Goal: Information Seeking & Learning: Learn about a topic

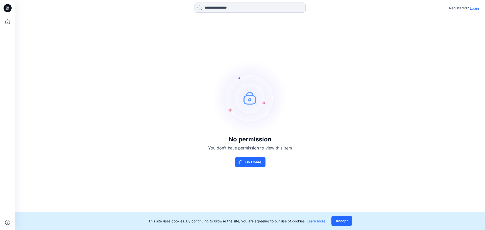
click at [474, 9] on p "Login" at bounding box center [474, 8] width 9 height 5
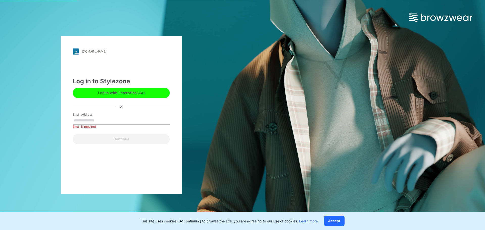
click at [102, 121] on input "Email Address" at bounding box center [121, 121] width 97 height 8
paste input "**********"
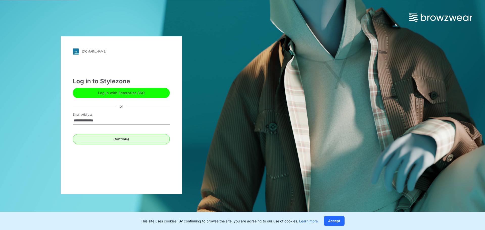
type input "**********"
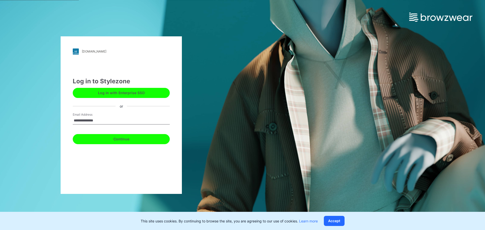
drag, startPoint x: 141, startPoint y: 140, endPoint x: 149, endPoint y: 143, distance: 8.4
click at [142, 140] on button "Continue" at bounding box center [121, 139] width 97 height 10
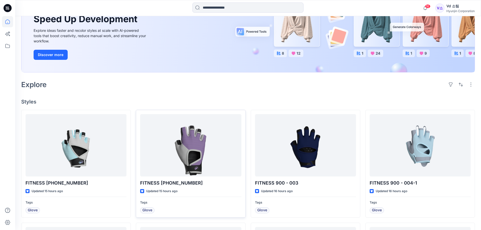
scroll to position [101, 0]
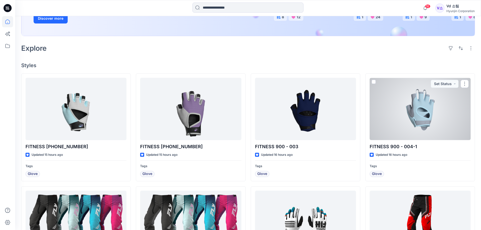
click at [422, 113] on div at bounding box center [420, 109] width 101 height 62
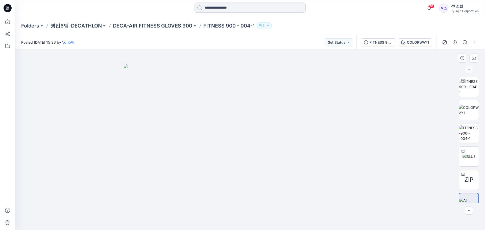
drag, startPoint x: 268, startPoint y: 178, endPoint x: 214, endPoint y: 176, distance: 54.6
click at [214, 176] on img at bounding box center [250, 147] width 253 height 166
click at [468, 155] on img at bounding box center [468, 156] width 13 height 5
click at [466, 88] on img at bounding box center [469, 87] width 20 height 16
drag, startPoint x: 314, startPoint y: 178, endPoint x: 231, endPoint y: 179, distance: 83.4
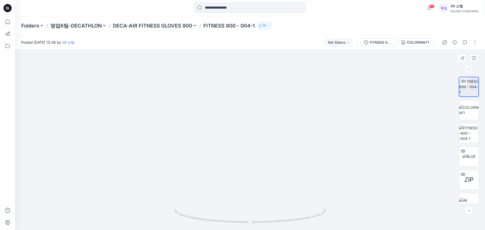
click at [231, 179] on img at bounding box center [250, 63] width 379 height 336
drag, startPoint x: 231, startPoint y: 167, endPoint x: 338, endPoint y: 168, distance: 107.9
click at [339, 168] on img at bounding box center [250, 122] width 198 height 216
drag, startPoint x: 318, startPoint y: 214, endPoint x: 184, endPoint y: 206, distance: 134.6
click at [184, 206] on icon at bounding box center [250, 215] width 153 height 19
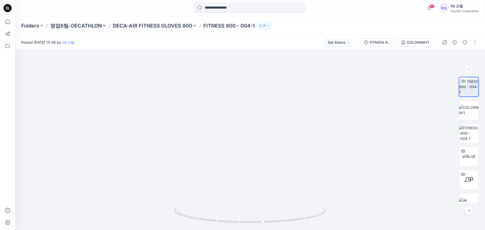
click at [167, 22] on div "Folders 영업6팀-DECATHLON DECA-AIR FITNESS GLOVES 900 FITNESS 900 - 004-1 11" at bounding box center [250, 25] width 470 height 19
click at [162, 29] on p "DECA-AIR FITNESS GLOVES 900" at bounding box center [152, 25] width 79 height 7
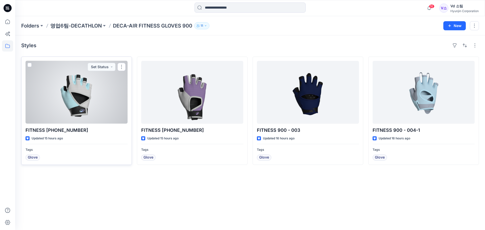
click at [82, 103] on div at bounding box center [77, 92] width 102 height 63
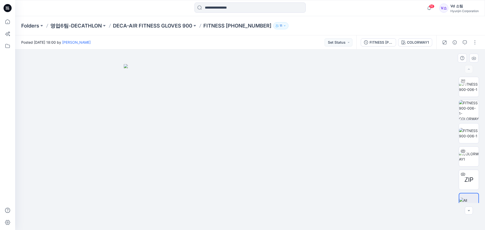
drag, startPoint x: 257, startPoint y: 148, endPoint x: 258, endPoint y: 151, distance: 3.2
click at [257, 148] on img at bounding box center [250, 147] width 253 height 166
drag, startPoint x: 284, startPoint y: 204, endPoint x: 175, endPoint y: 203, distance: 108.6
click at [175, 203] on img at bounding box center [250, 147] width 253 height 166
click at [464, 87] on img at bounding box center [469, 87] width 20 height 11
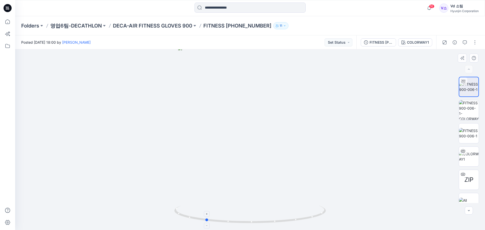
drag, startPoint x: 234, startPoint y: 222, endPoint x: 189, endPoint y: 220, distance: 44.8
click at [189, 220] on icon at bounding box center [250, 215] width 153 height 19
drag, startPoint x: 209, startPoint y: 223, endPoint x: 255, endPoint y: 221, distance: 46.3
click at [255, 221] on icon at bounding box center [250, 215] width 153 height 19
drag, startPoint x: 252, startPoint y: 224, endPoint x: 272, endPoint y: 235, distance: 23.4
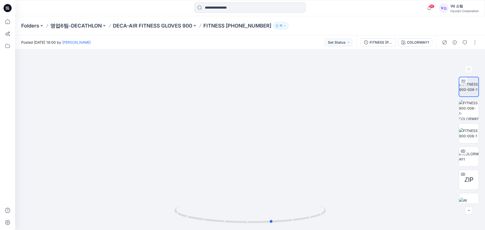
click at [272, 230] on html "10 Notifications FITNESS 900 - 004-1 Style has been moved to DECA-AIR FITNESS G…" at bounding box center [242, 115] width 485 height 230
click at [170, 24] on p "DECA-AIR FITNESS GLOVES 900" at bounding box center [152, 25] width 79 height 7
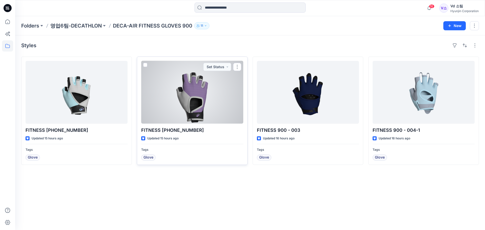
click at [199, 108] on div at bounding box center [192, 92] width 102 height 63
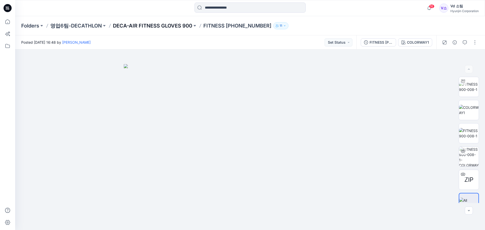
click at [145, 26] on p "DECA-AIR FITNESS GLOVES 900" at bounding box center [152, 25] width 79 height 7
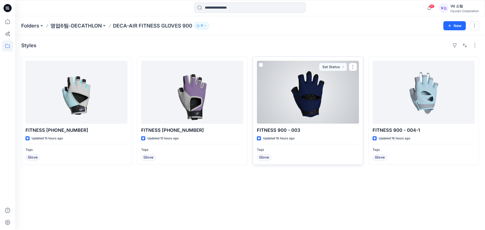
click at [288, 105] on div at bounding box center [308, 92] width 102 height 63
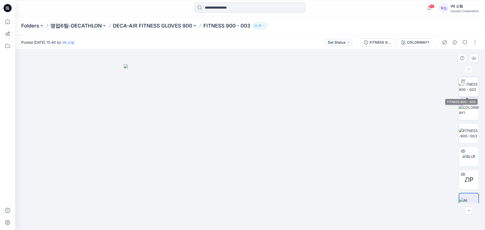
click at [469, 89] on img at bounding box center [469, 87] width 20 height 11
drag, startPoint x: 253, startPoint y: 225, endPoint x: 94, endPoint y: 208, distance: 160.2
click at [94, 208] on div at bounding box center [250, 140] width 470 height 181
